Goal: Navigation & Orientation: Find specific page/section

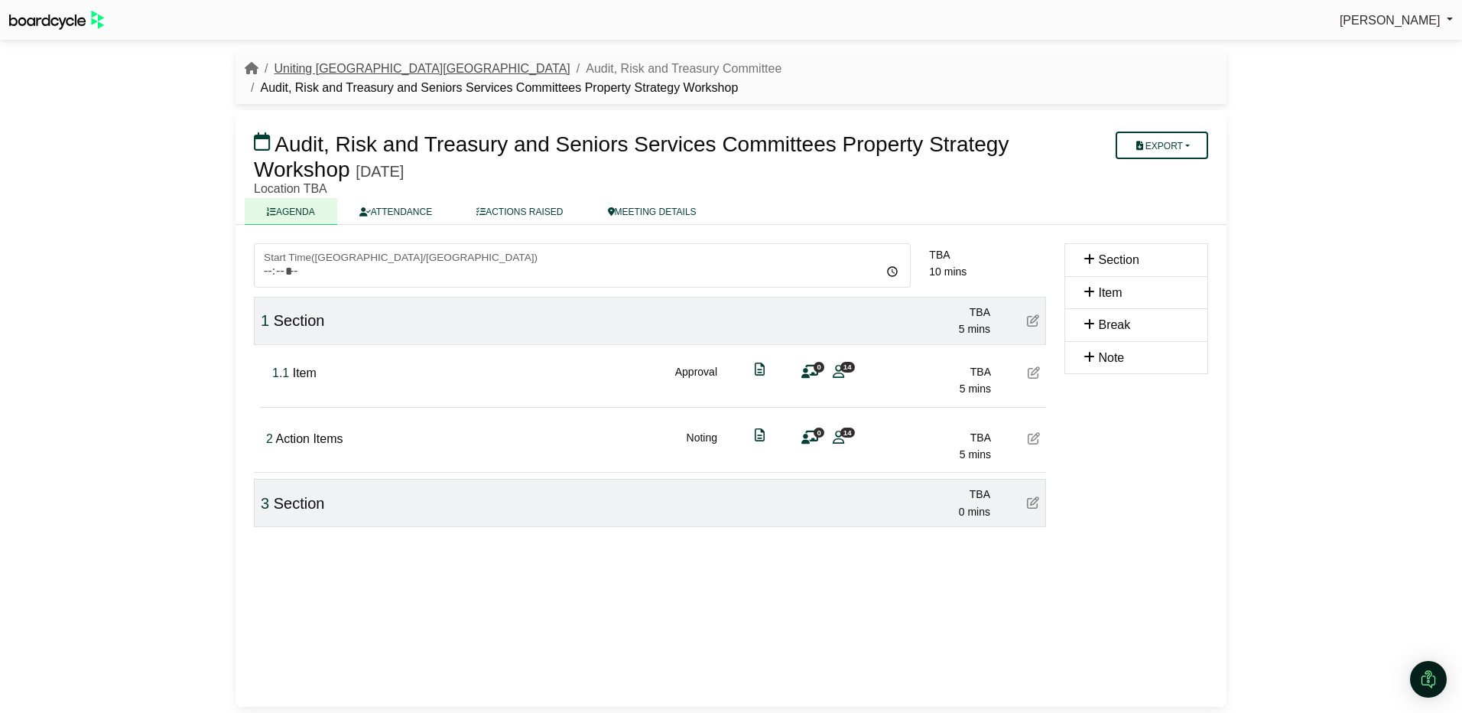
click at [325, 68] on link "Uniting [GEOGRAPHIC_DATA][GEOGRAPHIC_DATA]" at bounding box center [422, 68] width 296 height 13
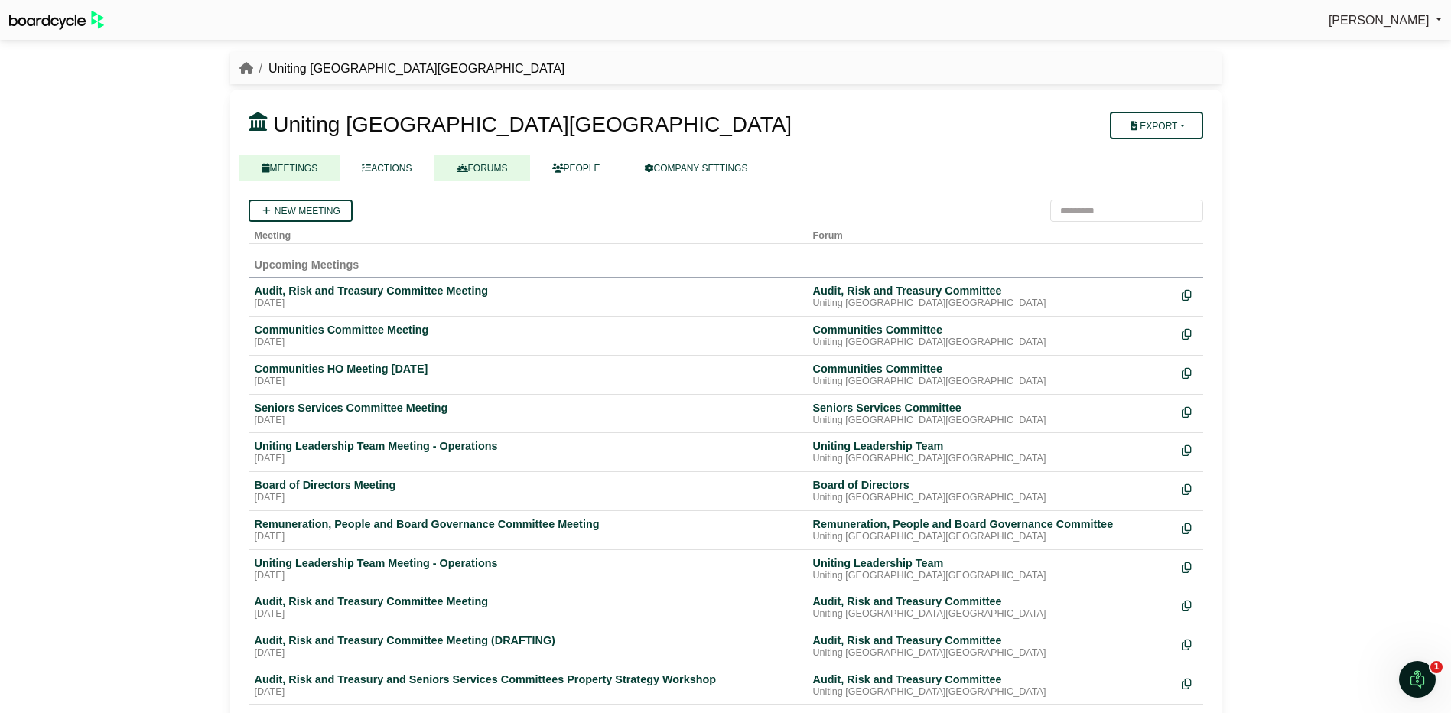
click at [477, 161] on link "FORUMS" at bounding box center [482, 167] width 96 height 27
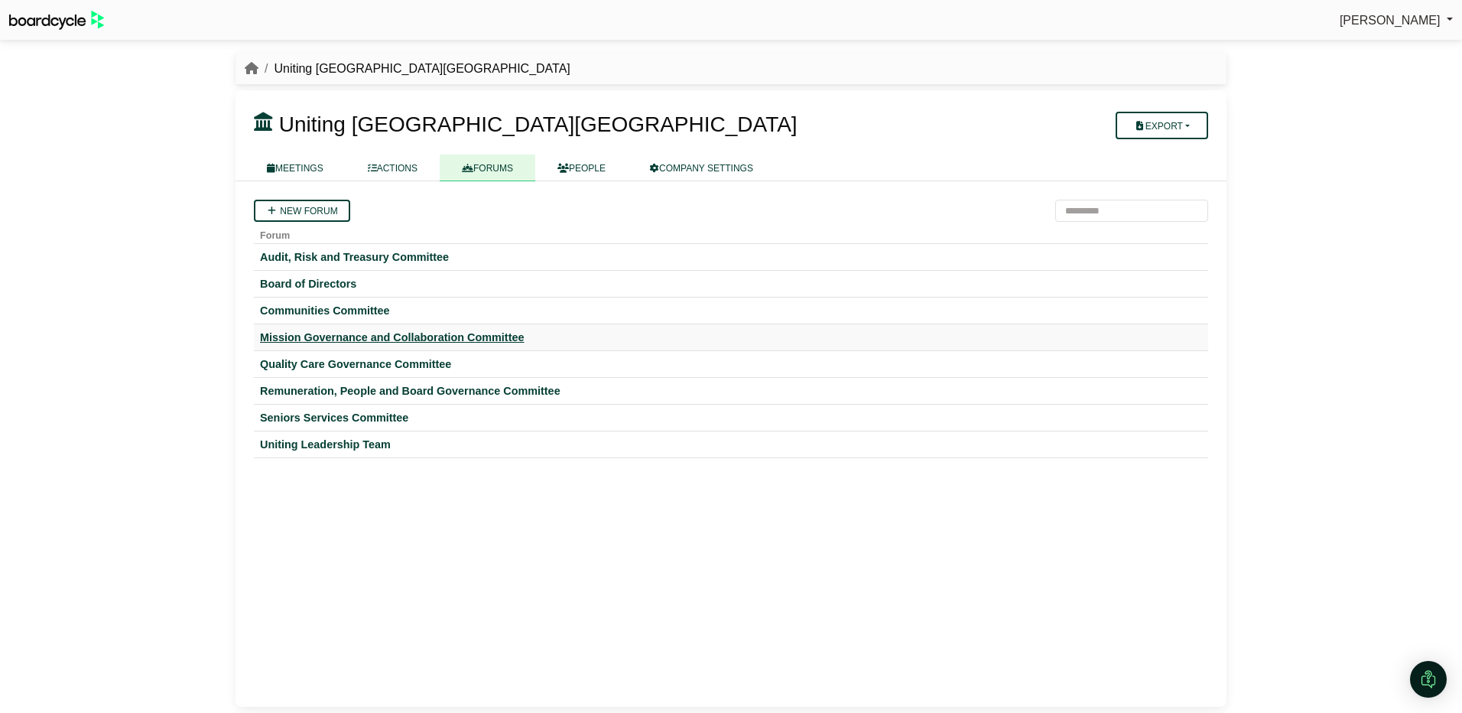
click at [362, 336] on div "Mission Governance and Collaboration Committee" at bounding box center [731, 337] width 942 height 14
